Goal: Task Accomplishment & Management: Manage account settings

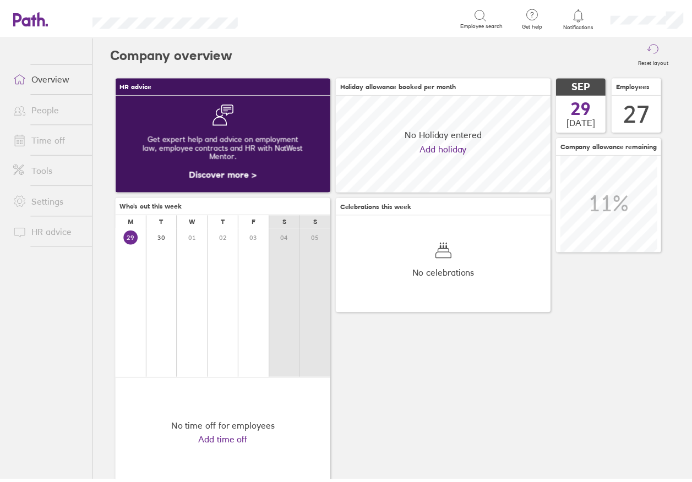
scroll to position [98, 217]
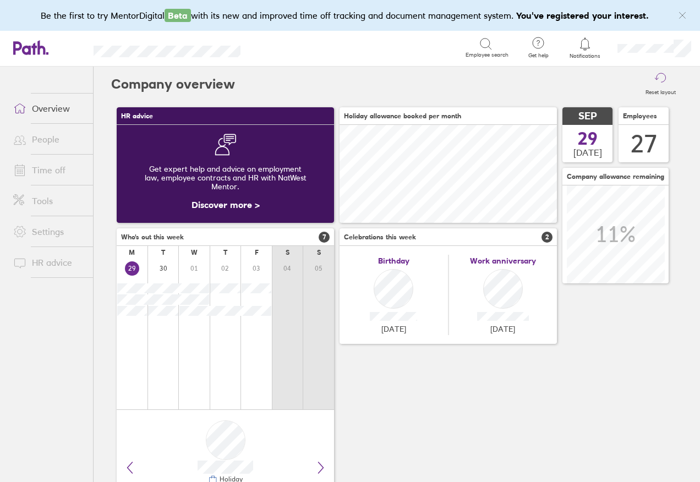
click at [39, 137] on link "People" at bounding box center [48, 139] width 89 height 22
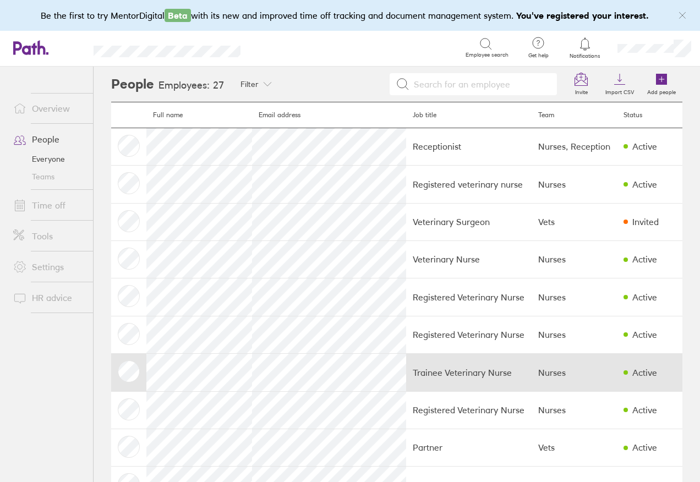
click at [134, 369] on td at bounding box center [128, 372] width 35 height 37
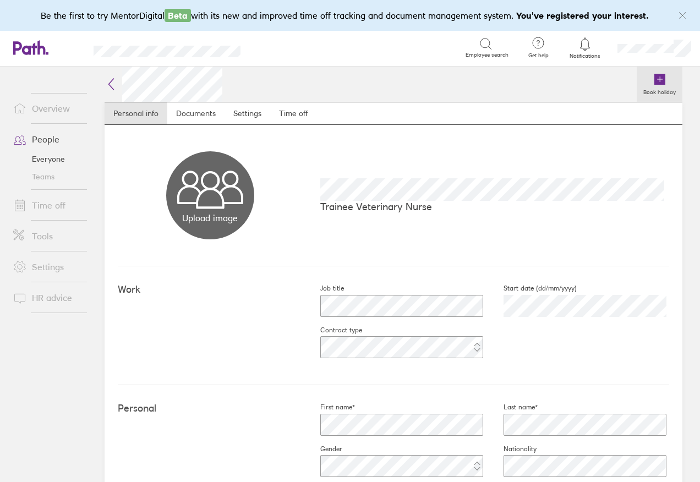
click at [654, 81] on icon at bounding box center [659, 79] width 11 height 11
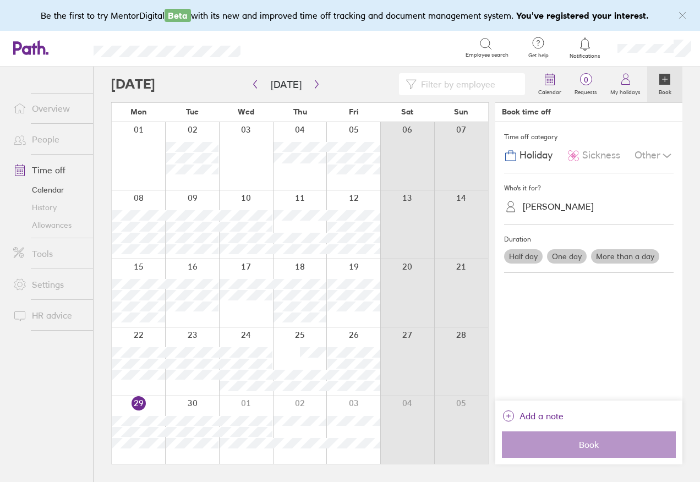
click at [570, 259] on label "One day" at bounding box center [567, 256] width 40 height 14
click at [0, 0] on input "One day" at bounding box center [0, 0] width 0 height 0
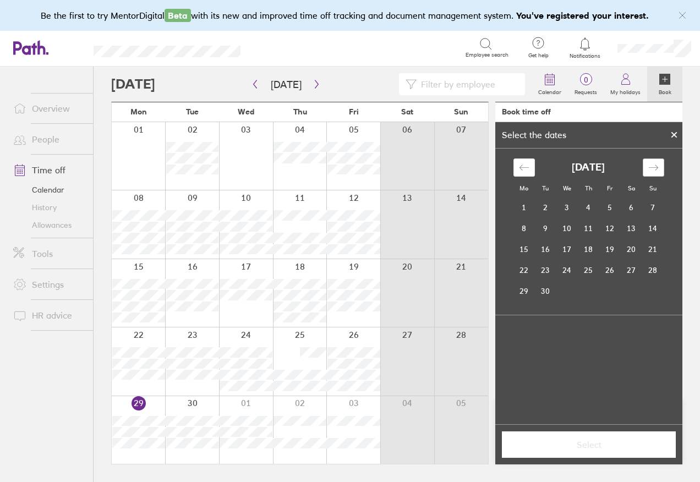
click at [656, 173] on div "Move forward to switch to the next month." at bounding box center [653, 167] width 21 height 18
click at [656, 171] on icon "Move forward to switch to the next month." at bounding box center [653, 167] width 10 height 10
click at [584, 227] on td "11" at bounding box center [588, 228] width 21 height 21
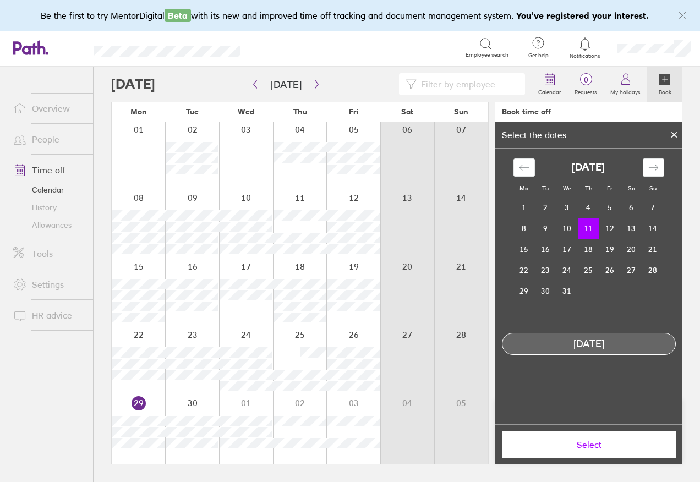
click at [595, 448] on span "Select" at bounding box center [589, 445] width 158 height 10
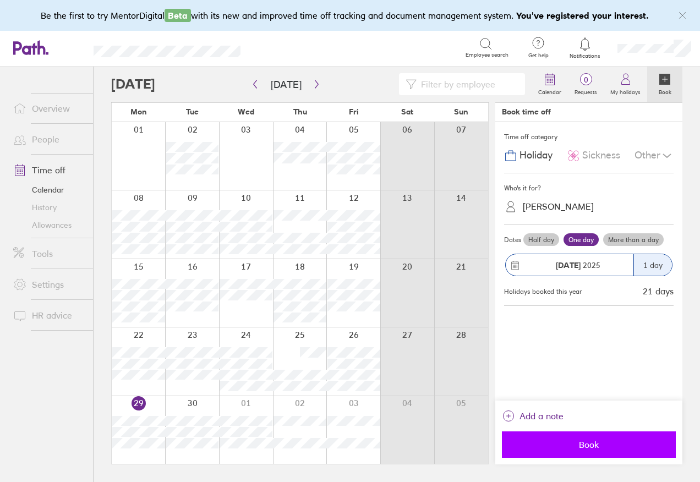
click at [595, 447] on span "Book" at bounding box center [589, 445] width 158 height 10
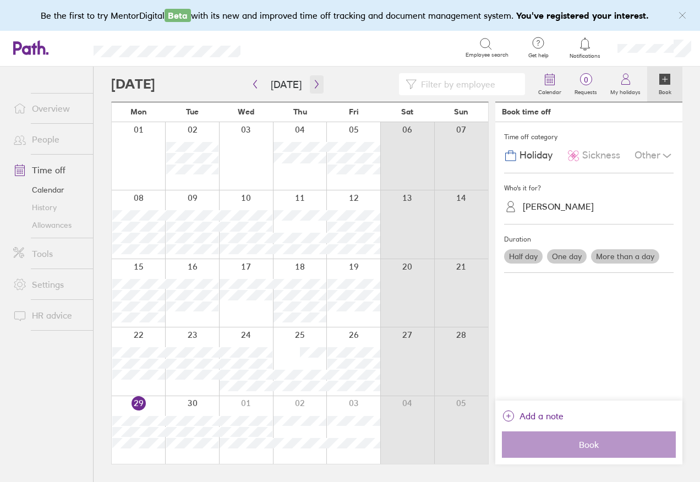
click at [315, 86] on icon "button" at bounding box center [316, 84] width 3 height 8
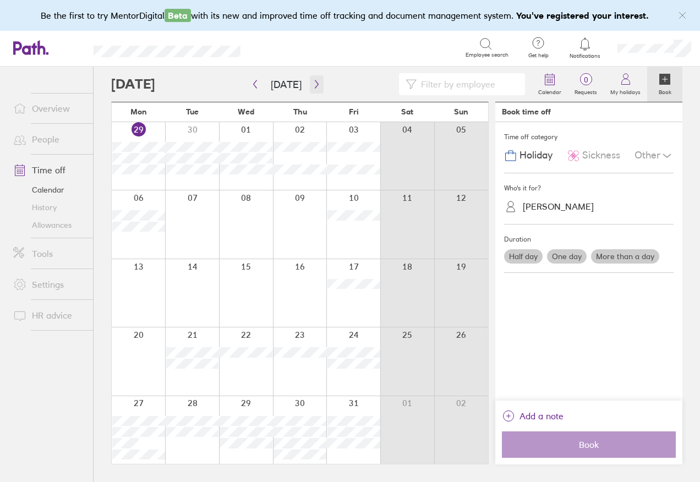
click at [315, 86] on icon "button" at bounding box center [316, 84] width 3 height 8
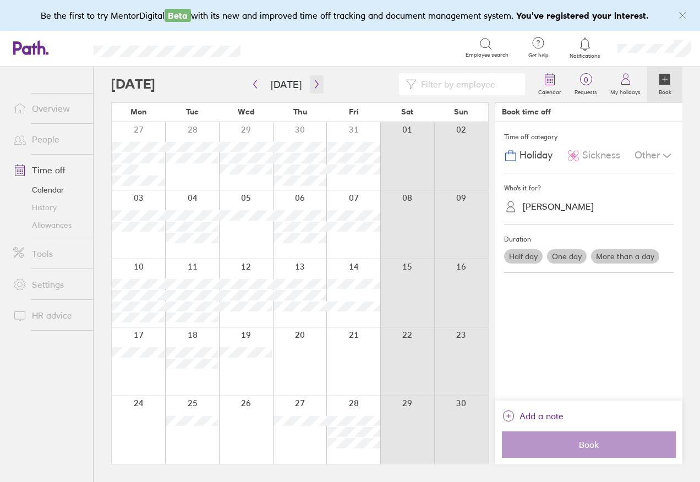
click at [313, 86] on icon "button" at bounding box center [317, 84] width 8 height 9
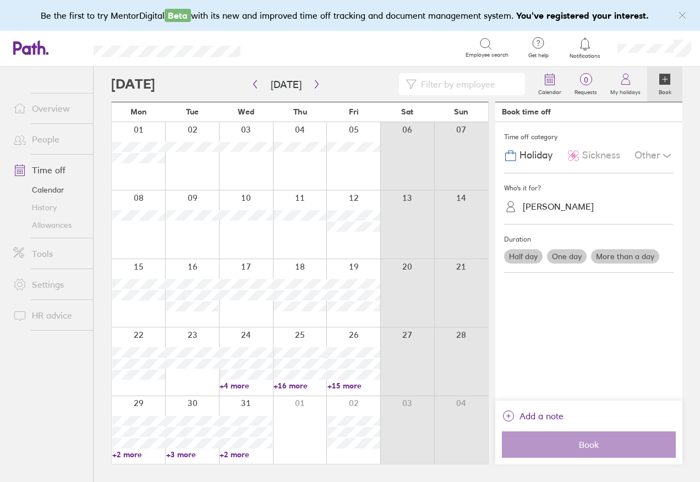
click at [237, 383] on link "+4 more" at bounding box center [246, 386] width 53 height 10
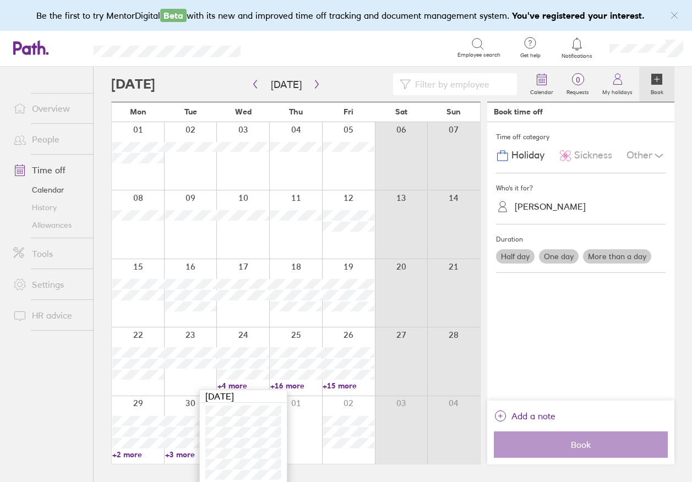
scroll to position [4, 0]
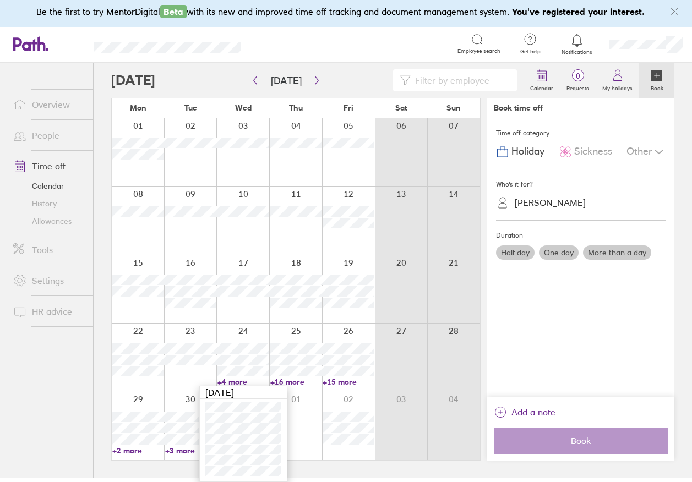
click at [219, 382] on link "+4 more" at bounding box center [243, 382] width 52 height 10
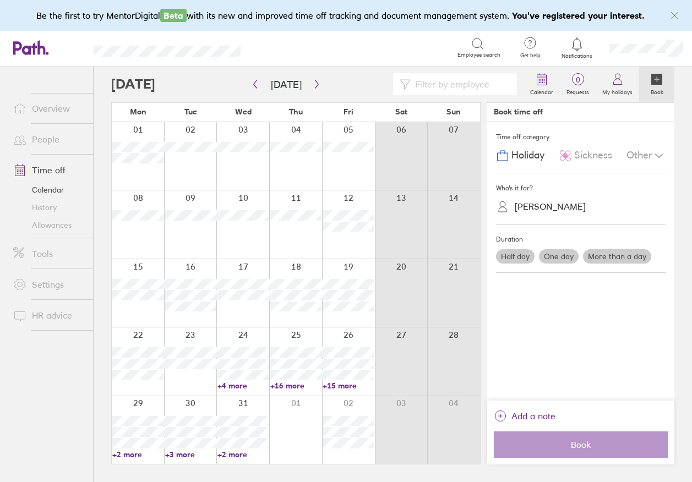
scroll to position [0, 0]
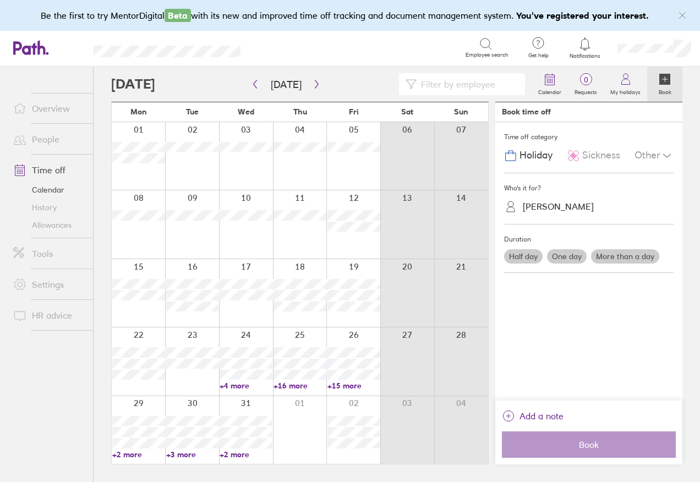
click at [227, 384] on link "+4 more" at bounding box center [246, 386] width 53 height 10
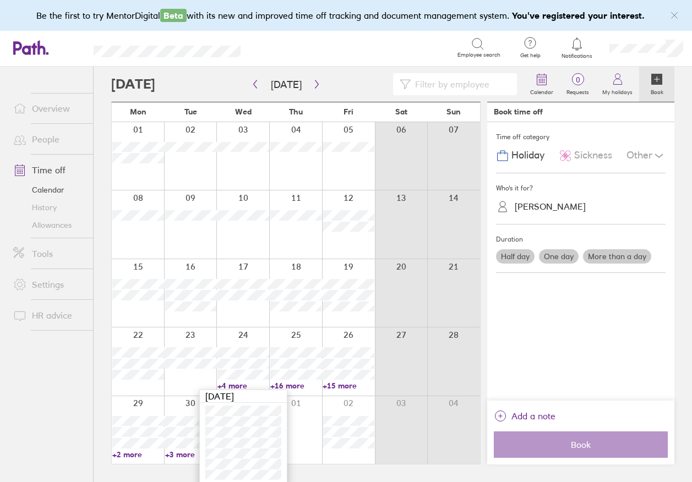
scroll to position [4, 0]
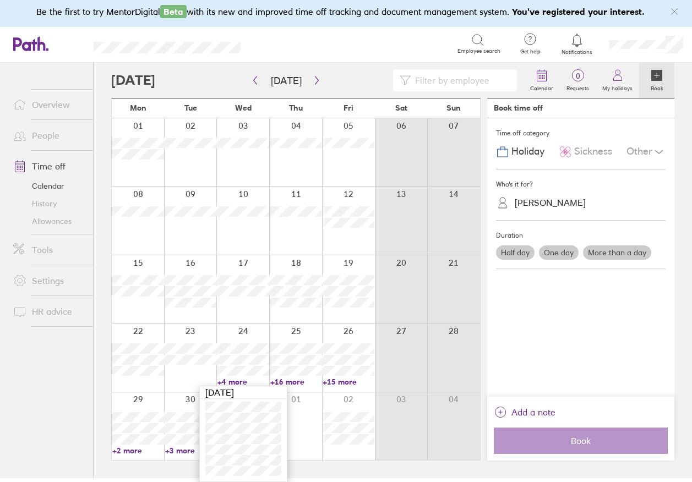
click at [117, 452] on link "+2 more" at bounding box center [138, 451] width 52 height 10
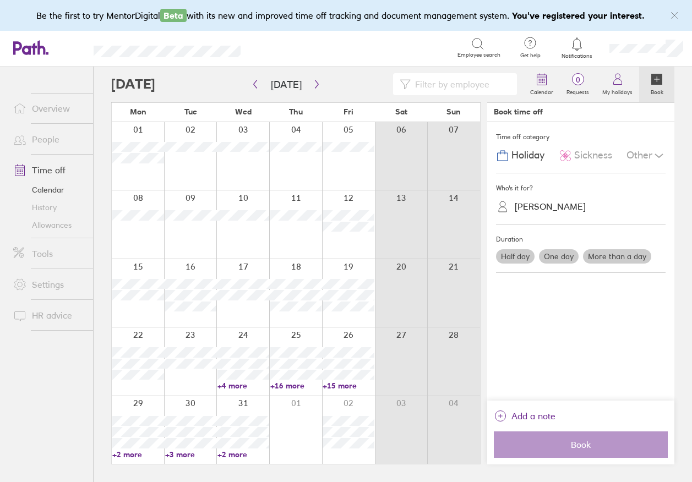
scroll to position [0, 0]
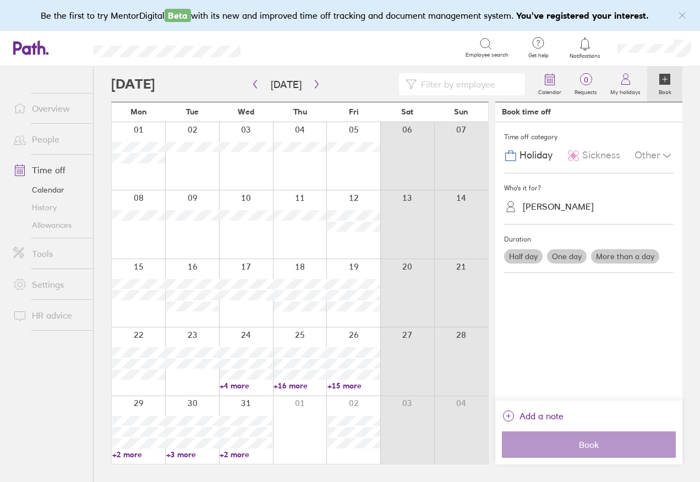
click at [222, 456] on link "+2 more" at bounding box center [246, 455] width 53 height 10
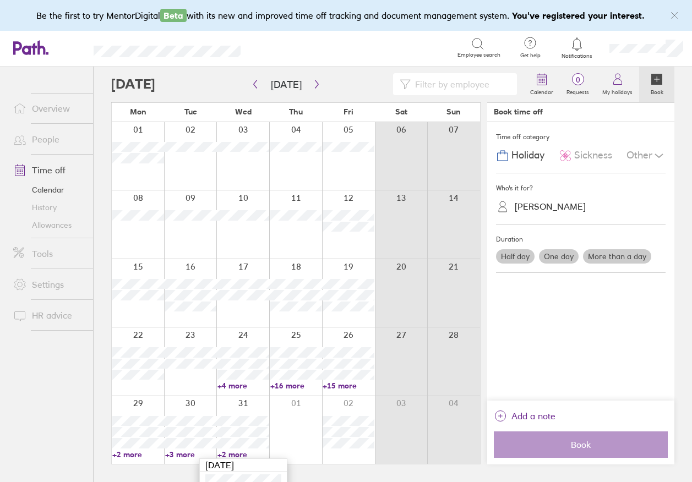
scroll to position [51, 0]
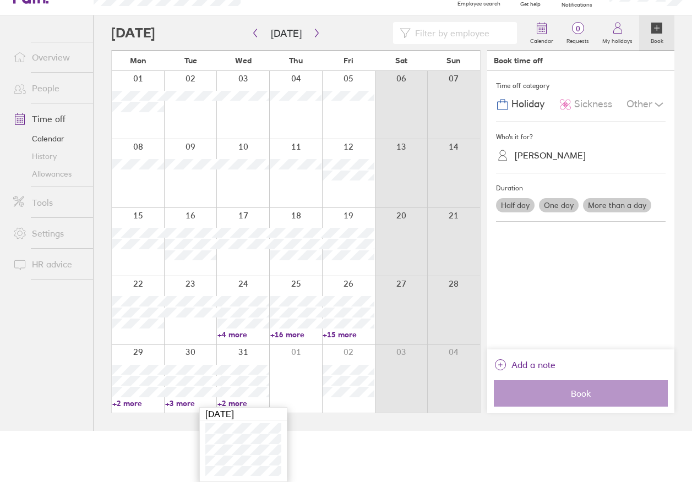
click at [113, 403] on link "+2 more" at bounding box center [138, 403] width 52 height 10
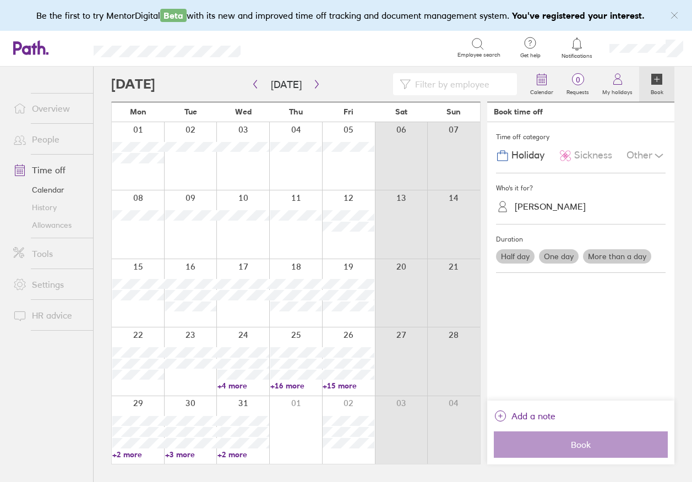
scroll to position [0, 0]
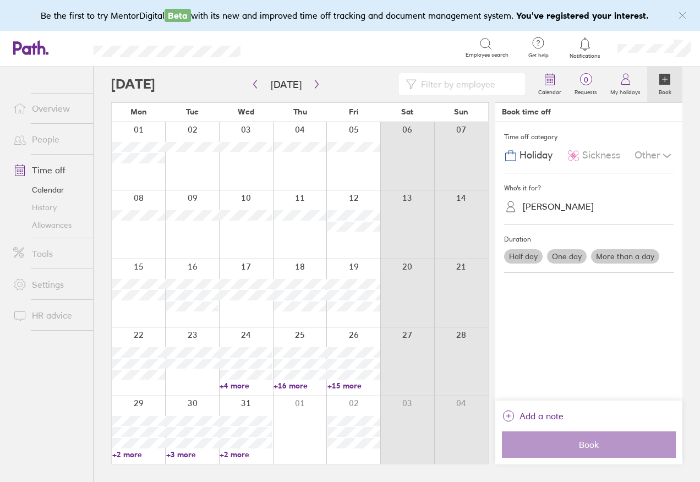
click at [126, 453] on link "+2 more" at bounding box center [138, 455] width 53 height 10
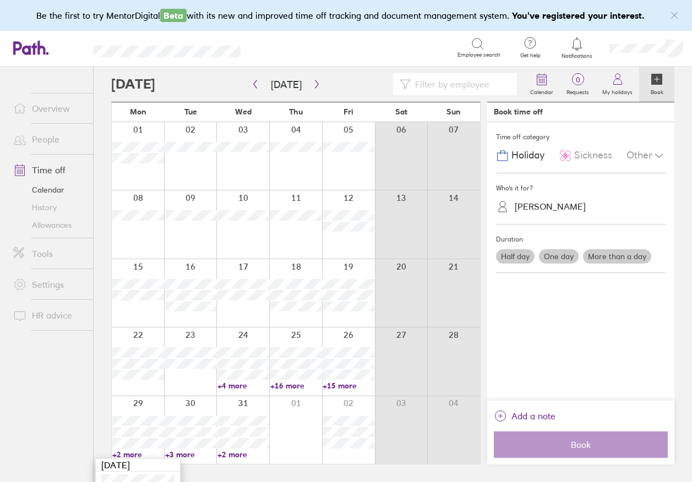
scroll to position [51, 0]
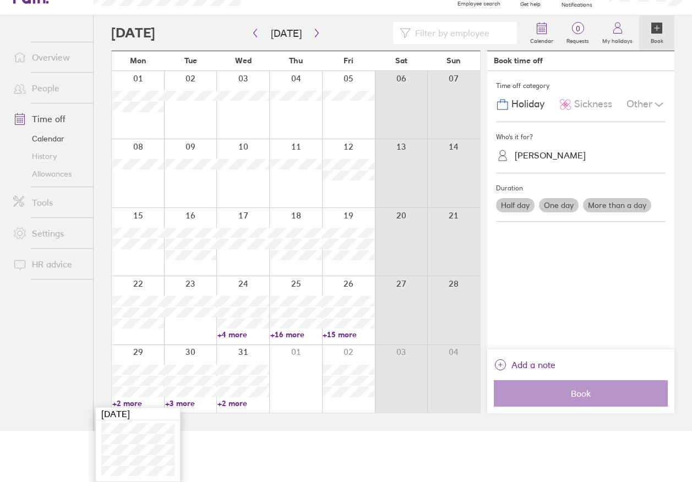
click at [177, 402] on link "+3 more" at bounding box center [191, 403] width 52 height 10
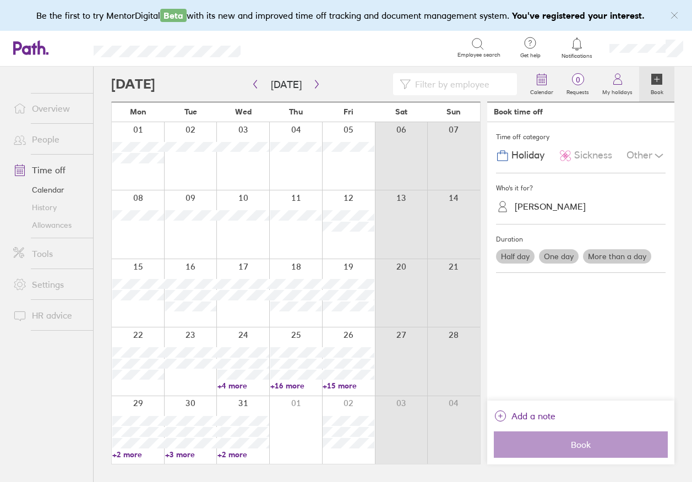
scroll to position [0, 0]
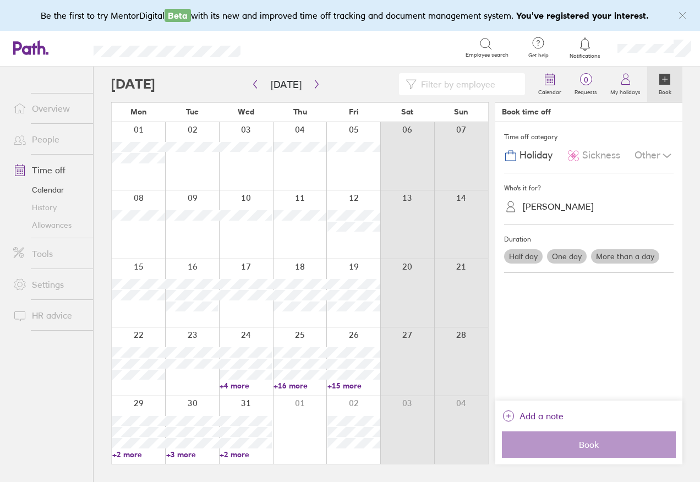
click at [173, 454] on link "+3 more" at bounding box center [192, 455] width 53 height 10
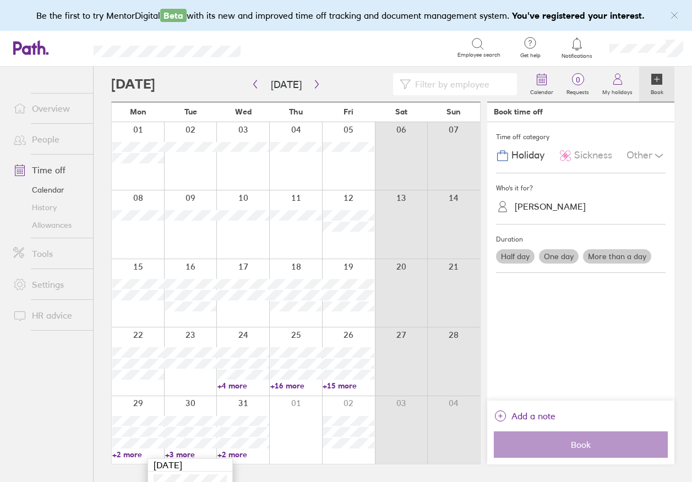
scroll to position [62, 0]
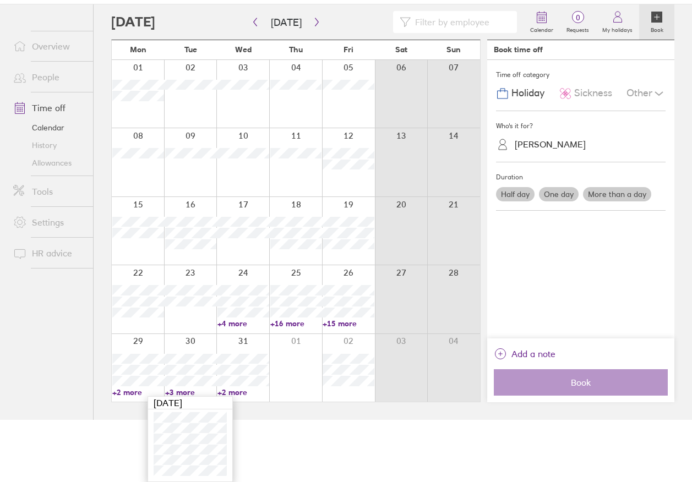
click at [233, 395] on link "+2 more" at bounding box center [243, 392] width 52 height 10
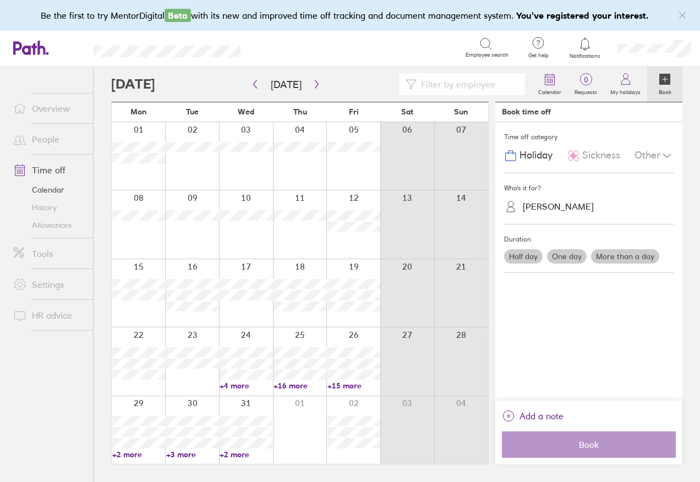
click at [236, 454] on link "+2 more" at bounding box center [246, 455] width 53 height 10
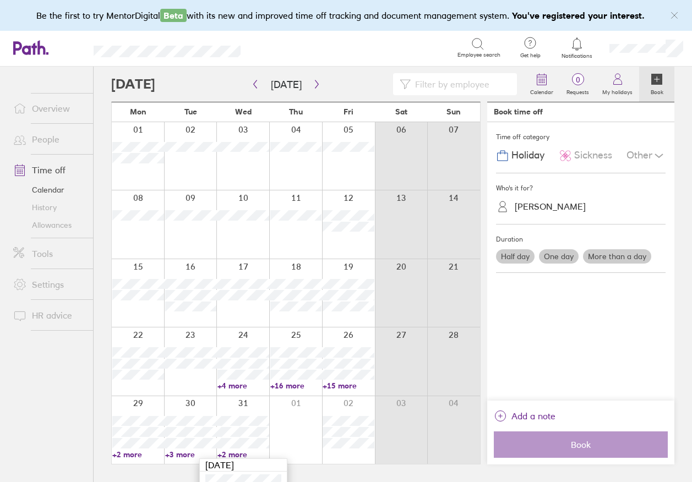
click at [222, 387] on link "+4 more" at bounding box center [243, 386] width 52 height 10
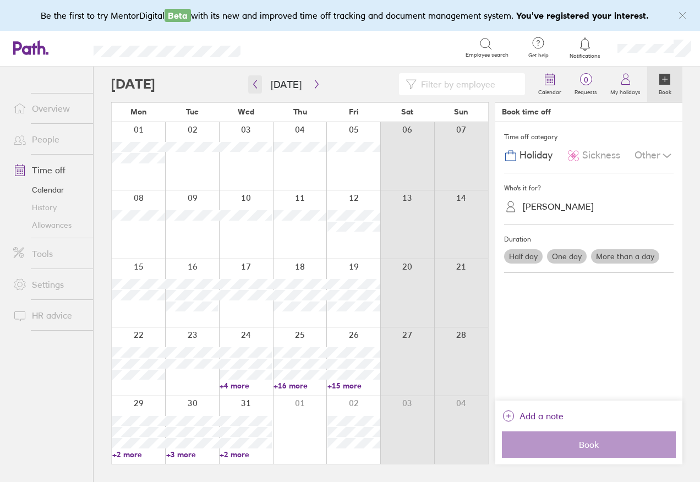
click at [258, 86] on icon "button" at bounding box center [255, 84] width 8 height 9
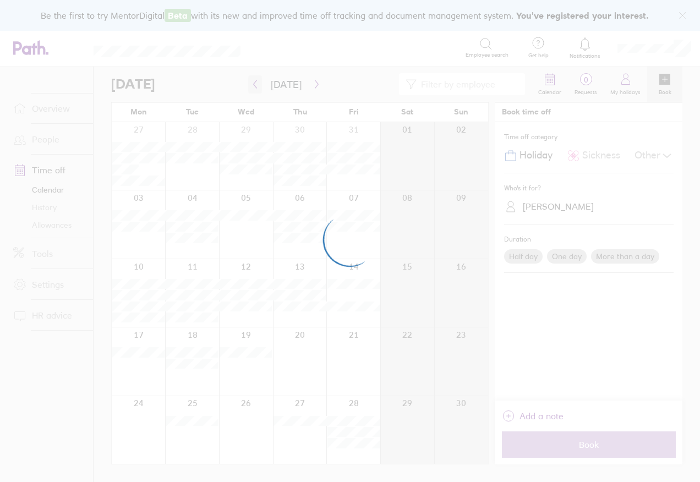
click at [258, 86] on div at bounding box center [350, 241] width 700 height 482
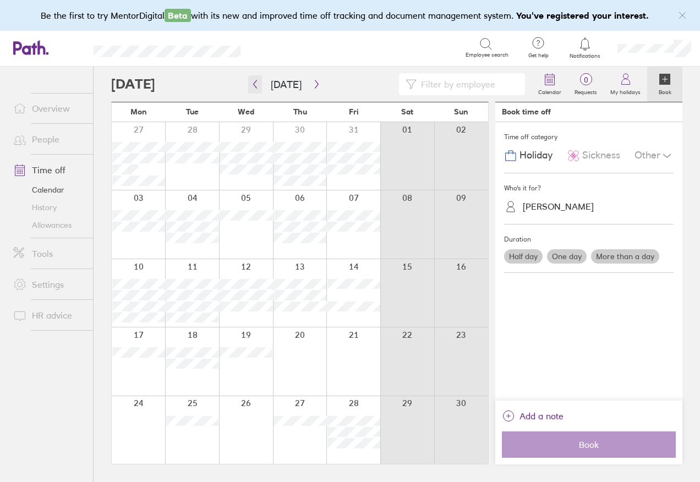
click at [253, 86] on icon "button" at bounding box center [255, 84] width 8 height 9
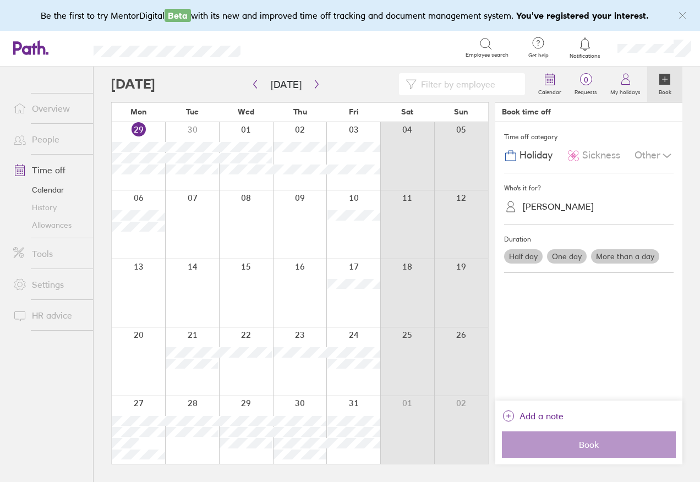
drag, startPoint x: 457, startPoint y: 144, endPoint x: 484, endPoint y: 149, distance: 27.4
click at [484, 149] on div at bounding box center [461, 156] width 54 height 68
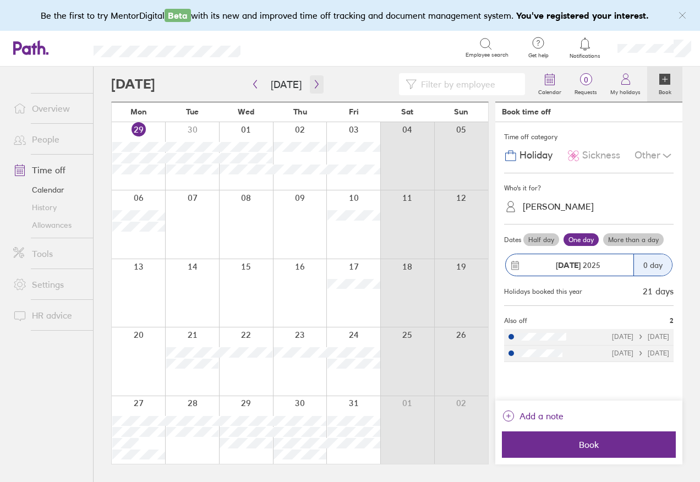
click at [313, 86] on icon "button" at bounding box center [317, 84] width 8 height 9
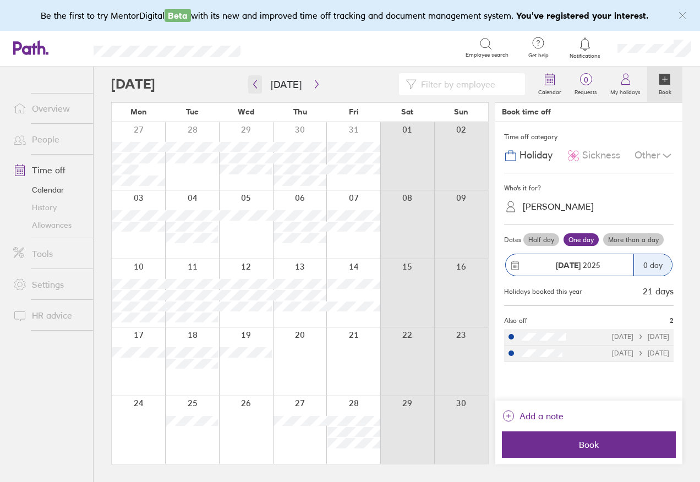
click at [257, 87] on icon "button" at bounding box center [255, 84] width 8 height 9
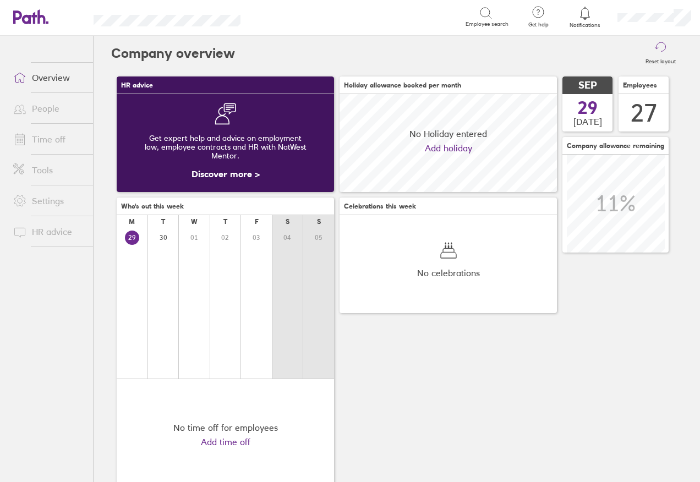
scroll to position [98, 217]
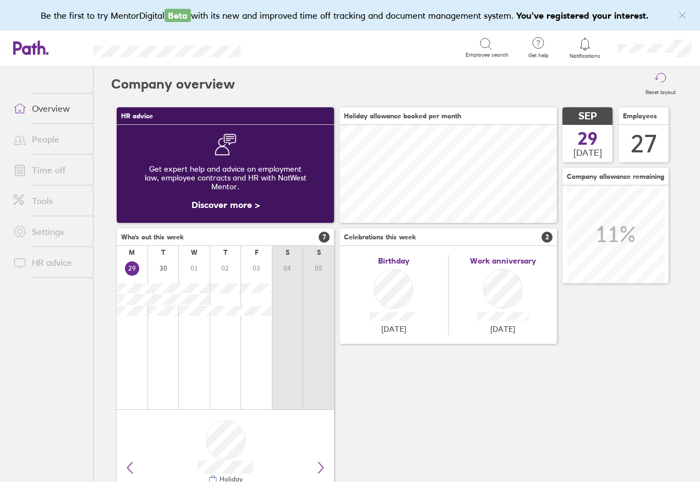
click at [50, 171] on link "Time off" at bounding box center [48, 170] width 89 height 22
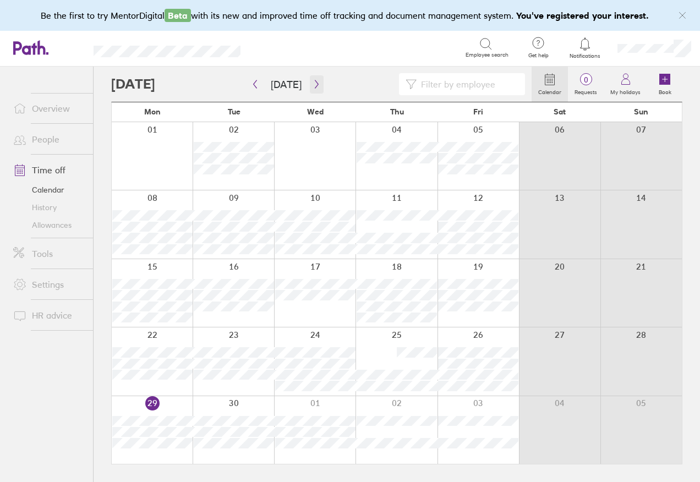
click at [313, 85] on icon "button" at bounding box center [317, 84] width 8 height 9
